Goal: Task Accomplishment & Management: Manage account settings

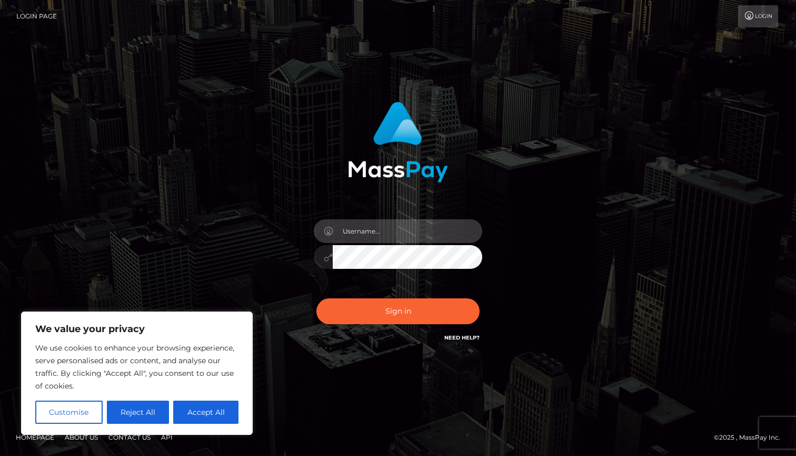
type input "eG51Y2xlYXJzaGFyazA5MDJAZ21haWwuY29t"
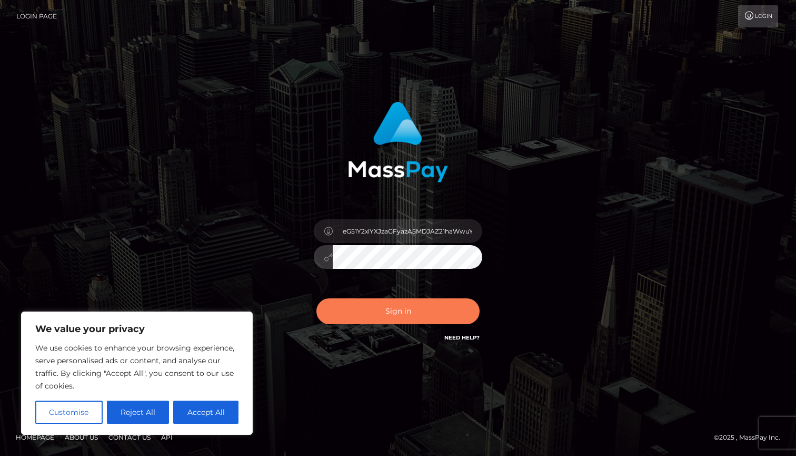
click at [368, 313] on button "Sign in" at bounding box center [397, 311] width 163 height 26
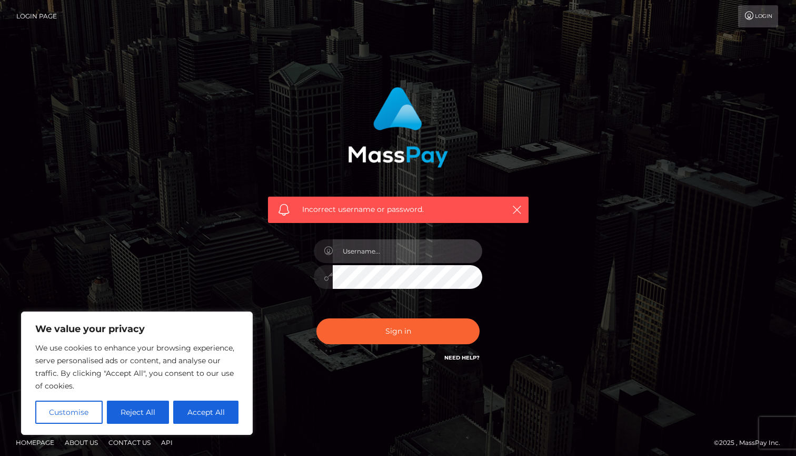
type input "[EMAIL_ADDRESS][DOMAIN_NAME]"
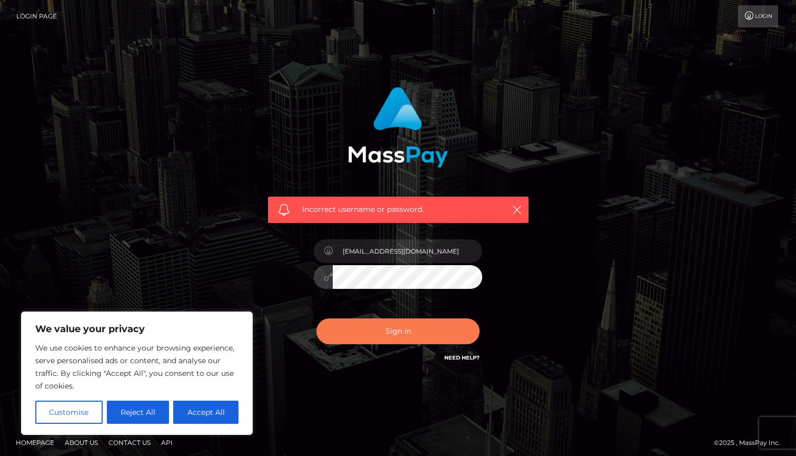
click at [384, 329] on button "Sign in" at bounding box center [397, 331] width 163 height 26
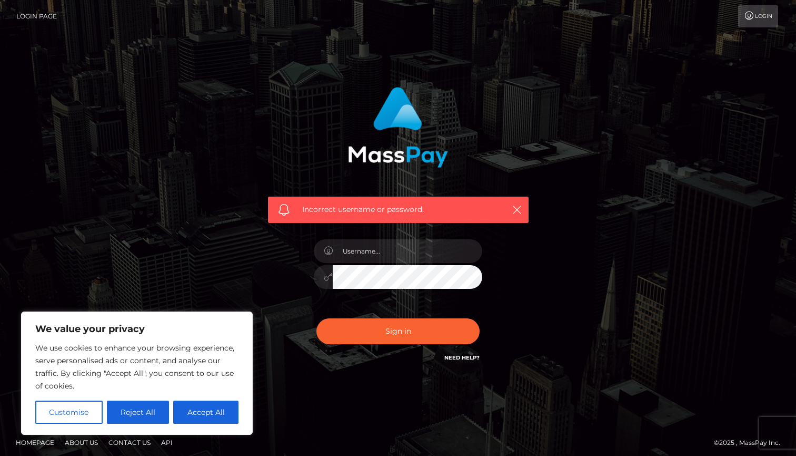
click at [268, 279] on div "Incorrect username or password." at bounding box center [398, 225] width 276 height 292
click at [149, 415] on button "Reject All" at bounding box center [138, 411] width 63 height 23
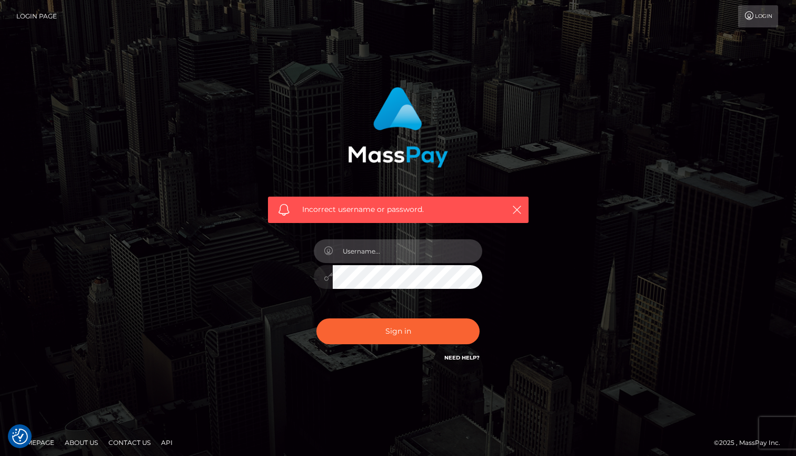
click at [365, 253] on input "text" at bounding box center [408, 251] width 150 height 24
type input "[EMAIL_ADDRESS][DOMAIN_NAME]"
click at [233, 304] on div "Incorrect username or password. xnuclearshark0902@gmail.com" at bounding box center [398, 230] width 600 height 303
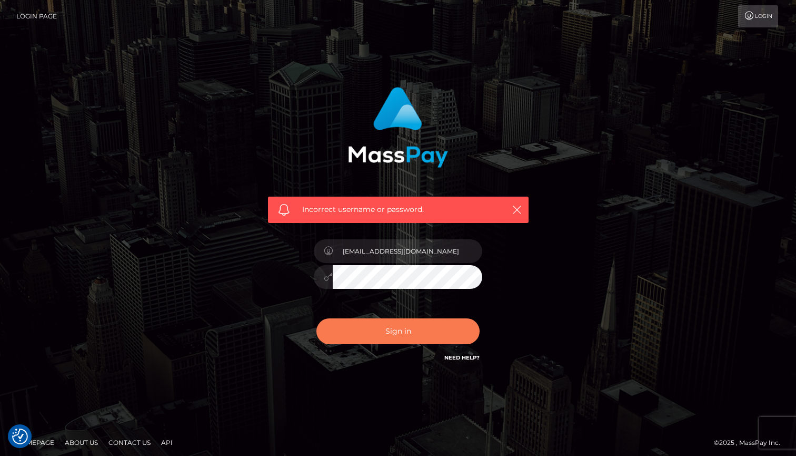
click at [378, 323] on button "Sign in" at bounding box center [397, 331] width 163 height 26
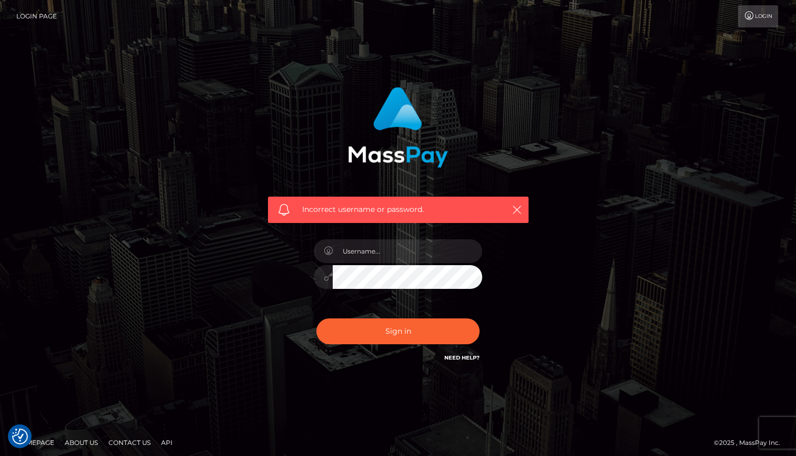
click at [452, 355] on link "Need Help?" at bounding box center [461, 357] width 35 height 7
click at [520, 207] on icon "button" at bounding box center [517, 209] width 11 height 11
click at [520, 214] on icon "button" at bounding box center [517, 209] width 11 height 11
click at [512, 209] on icon "button" at bounding box center [517, 209] width 11 height 11
click at [420, 258] on input "text" at bounding box center [408, 251] width 150 height 24
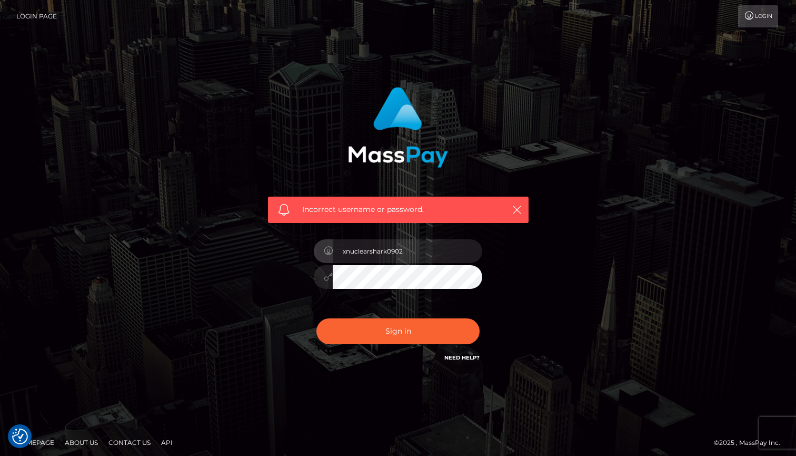
click at [291, 289] on div "Incorrect username or password. xnuclearshark0902" at bounding box center [398, 225] width 276 height 292
click at [449, 257] on input "[EMAIL_ADDRESS][DOMAIN_NAME]" at bounding box center [408, 251] width 150 height 24
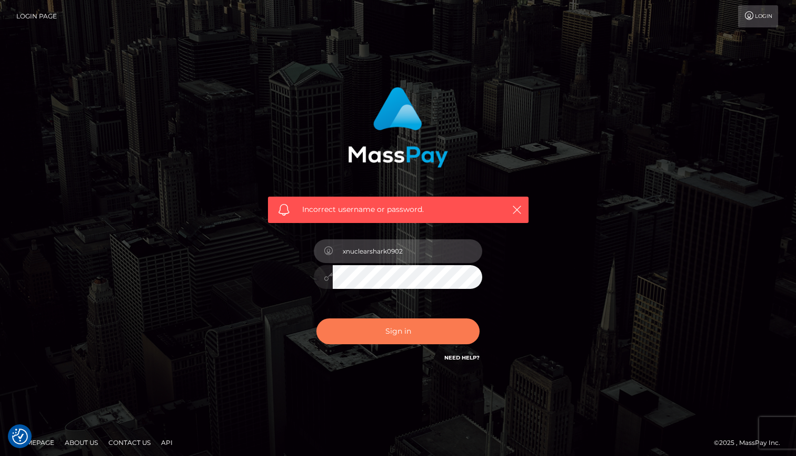
type input "xnuclearshark0902"
click at [432, 336] on button "Sign in" at bounding box center [397, 331] width 163 height 26
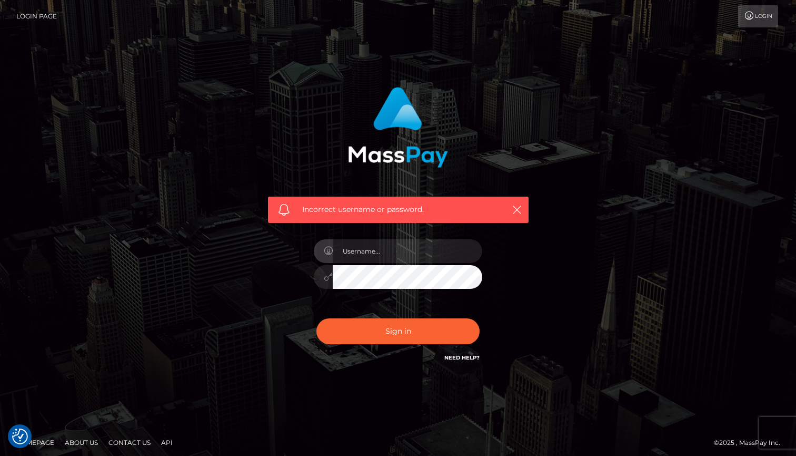
click at [246, 292] on div "Incorrect username or password." at bounding box center [398, 230] width 600 height 303
click at [403, 215] on div "Incorrect username or password." at bounding box center [398, 209] width 261 height 26
click at [446, 353] on h6 "Need Help?" at bounding box center [461, 356] width 35 height 9
click at [449, 355] on link "Need Help?" at bounding box center [461, 357] width 35 height 7
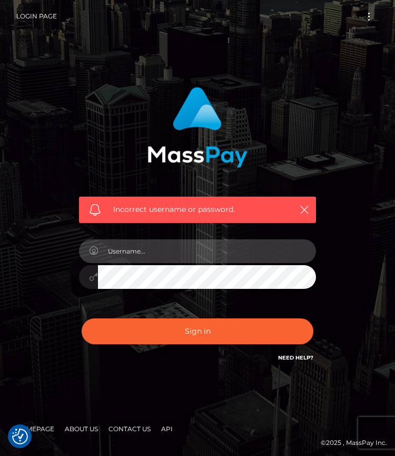
click at [275, 253] on input "text" at bounding box center [207, 251] width 218 height 24
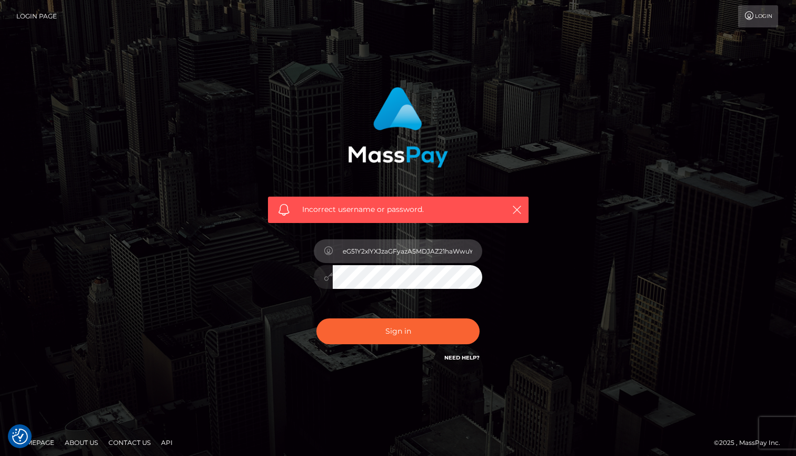
drag, startPoint x: 343, startPoint y: 253, endPoint x: 451, endPoint y: 259, distance: 107.6
click at [451, 259] on input "eG51Y2xlYXJzaGFyazA5MDJAZ21haWwuY29t" at bounding box center [408, 251] width 150 height 24
click at [426, 248] on input "eG51Y2xlYXJzaGFyazA5MDJAZ21haWwuY29t" at bounding box center [408, 251] width 150 height 24
type input "[EMAIL_ADDRESS][DOMAIN_NAME]"
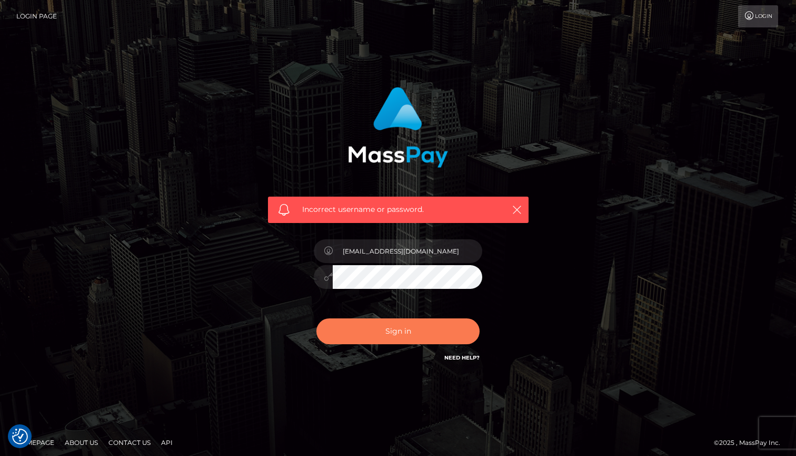
click at [419, 325] on button "Sign in" at bounding box center [397, 331] width 163 height 26
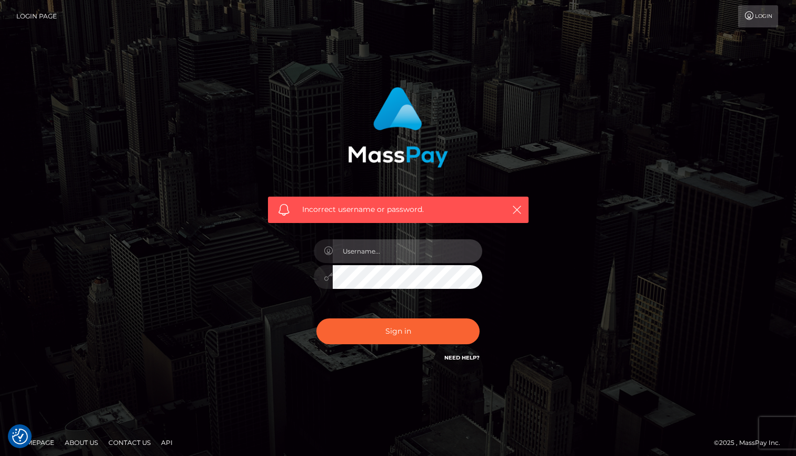
type input "Passwords not saved"
drag, startPoint x: 431, startPoint y: 252, endPoint x: 321, endPoint y: 251, distance: 110.6
click at [321, 252] on div "Passwords not saved" at bounding box center [398, 249] width 169 height 21
click at [308, 276] on div at bounding box center [398, 271] width 184 height 81
click at [387, 248] on input "text" at bounding box center [408, 251] width 150 height 24
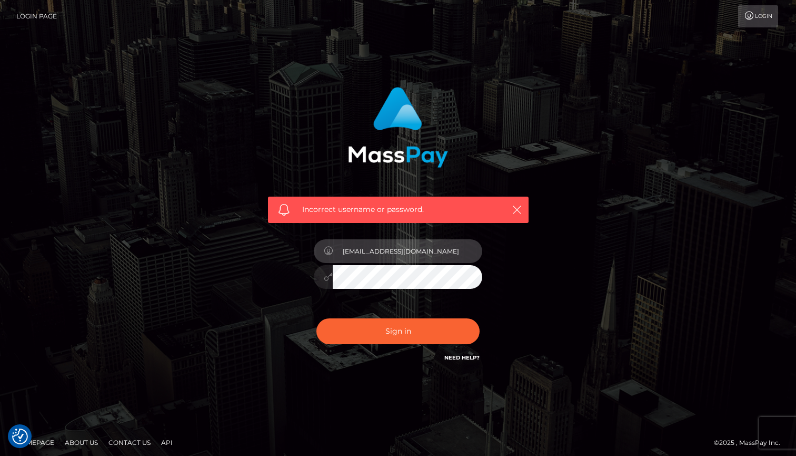
type input "xnuclearshark0902@gmail.com"
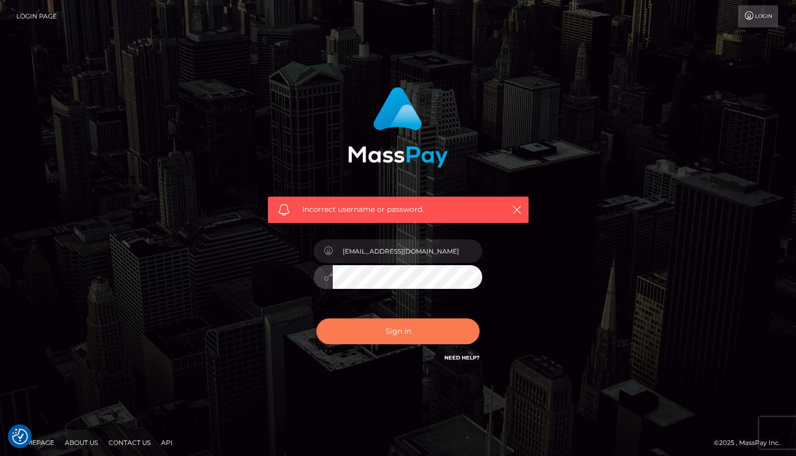
click at [384, 327] on button "Sign in" at bounding box center [397, 331] width 163 height 26
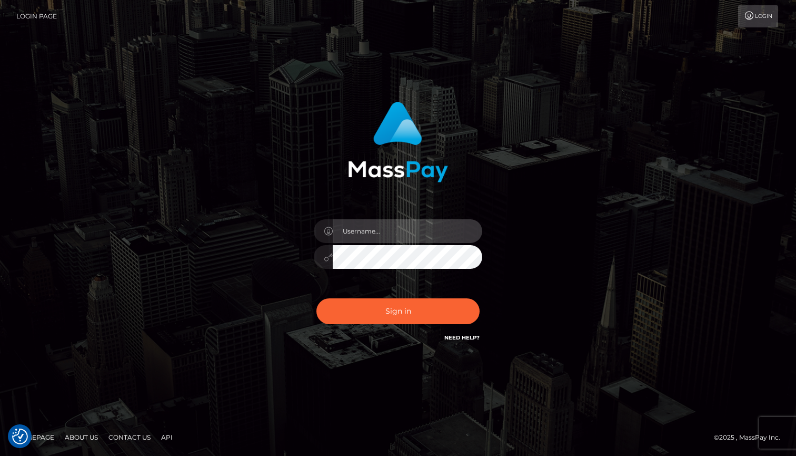
type input "[EMAIL_ADDRESS][DOMAIN_NAME]"
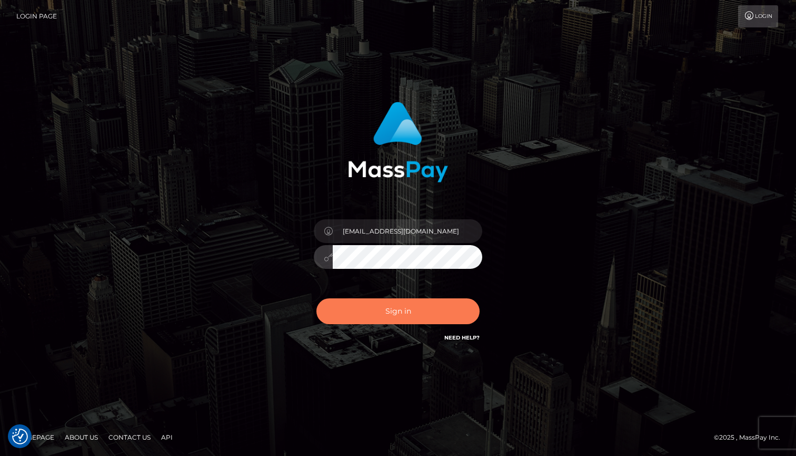
click at [388, 311] on button "Sign in" at bounding box center [397, 311] width 163 height 26
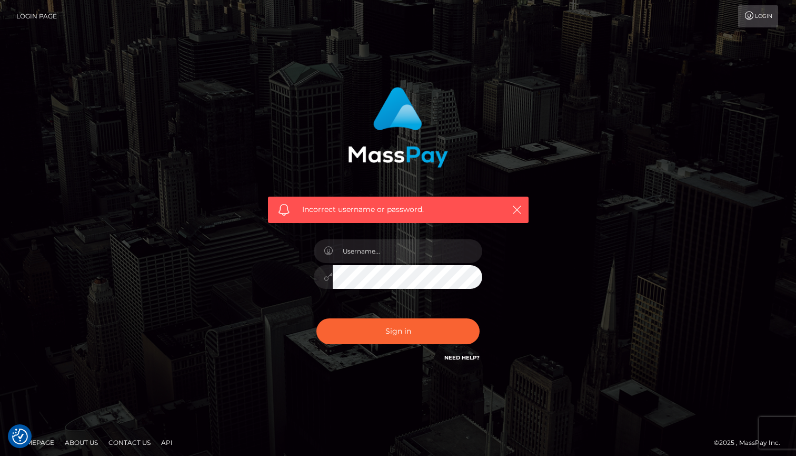
click at [506, 258] on div "Incorrect username or password." at bounding box center [398, 225] width 276 height 292
click at [519, 210] on icon "button" at bounding box center [517, 209] width 11 height 11
click at [516, 209] on icon "button" at bounding box center [517, 209] width 11 height 11
click at [518, 205] on icon "button" at bounding box center [517, 209] width 11 height 11
